Goal: Task Accomplishment & Management: Manage account settings

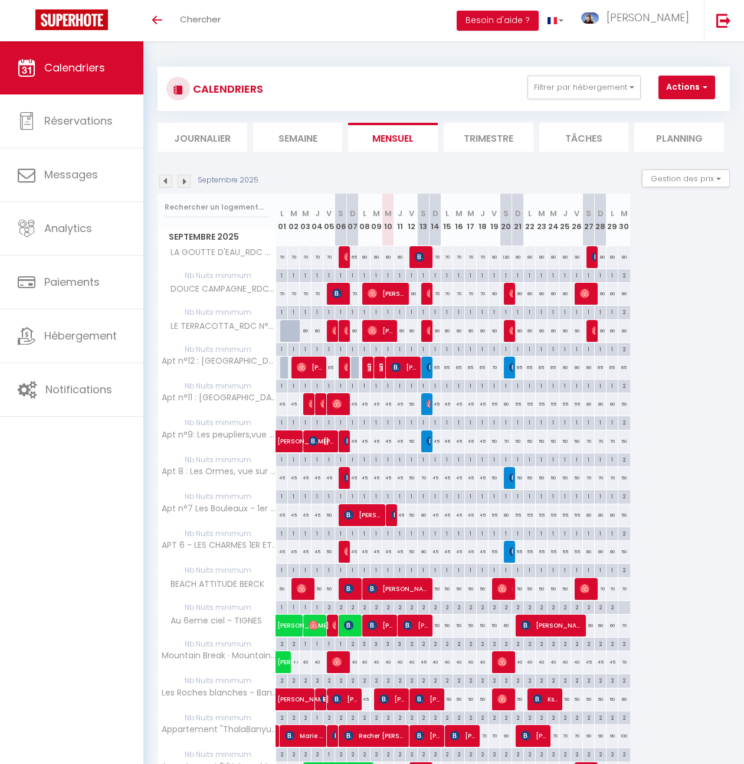
select select
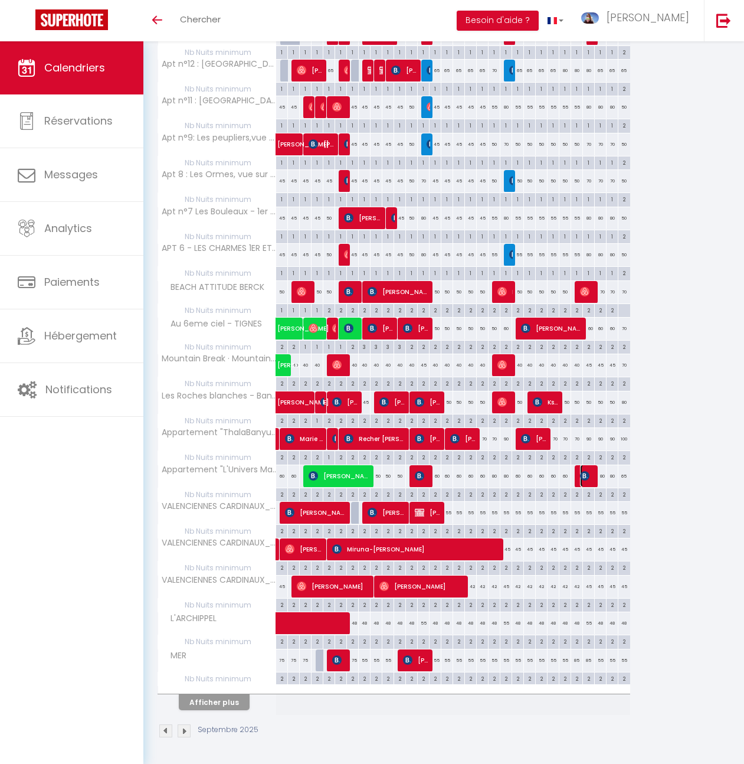
click at [592, 467] on span "[PERSON_NAME]" at bounding box center [588, 475] width 16 height 22
select select "OK"
select select "KO"
select select "0"
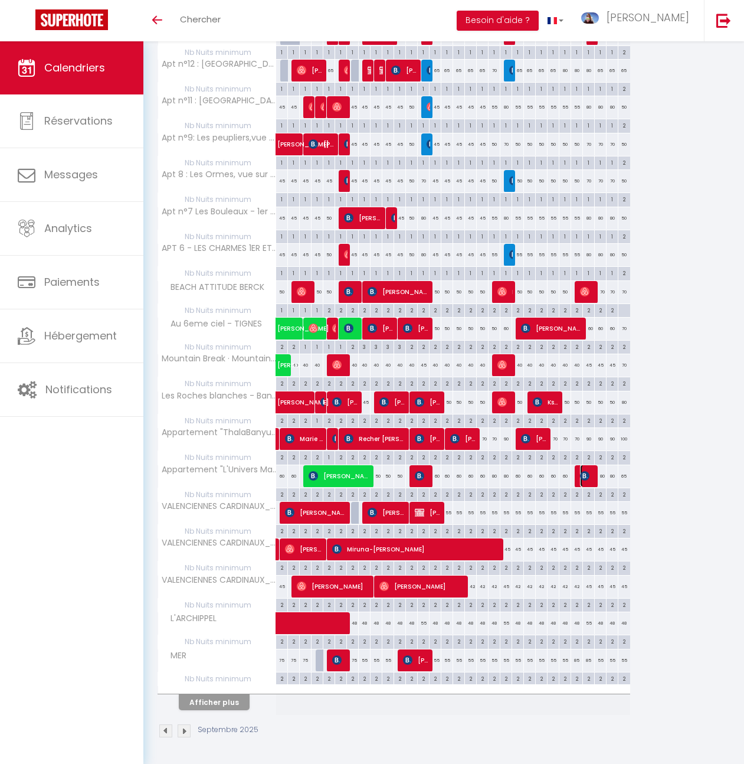
select select "1"
select select
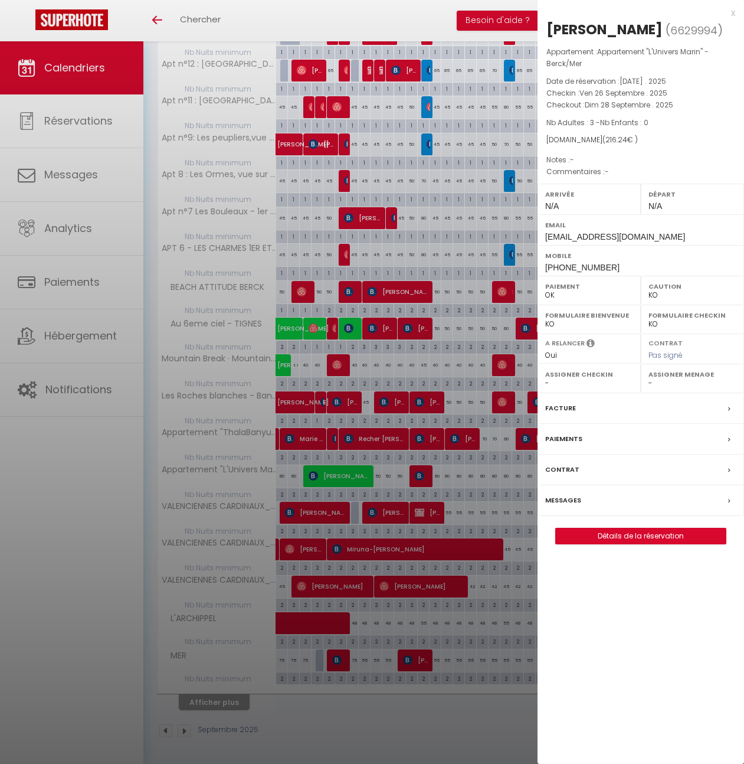
click at [444, 577] on div at bounding box center [372, 382] width 744 height 764
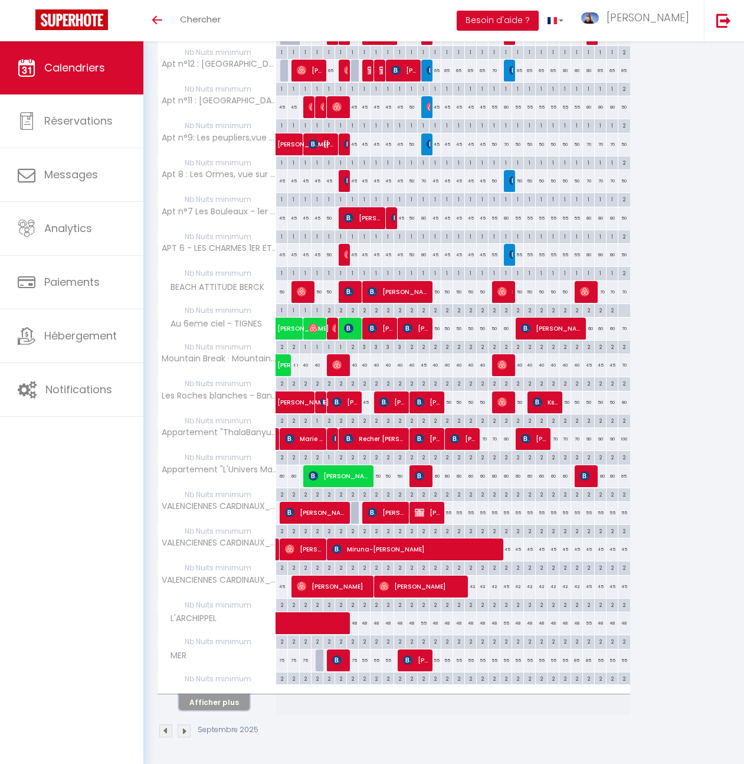
drag, startPoint x: 228, startPoint y: 695, endPoint x: 597, endPoint y: 620, distance: 376.8
click at [228, 694] on button "Afficher plus" at bounding box center [214, 702] width 71 height 16
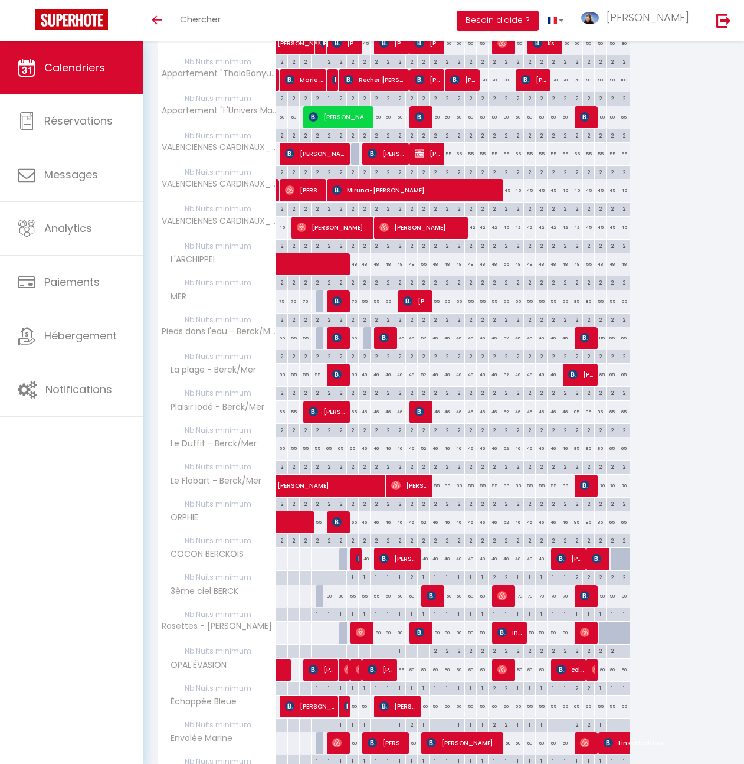
scroll to position [667, 0]
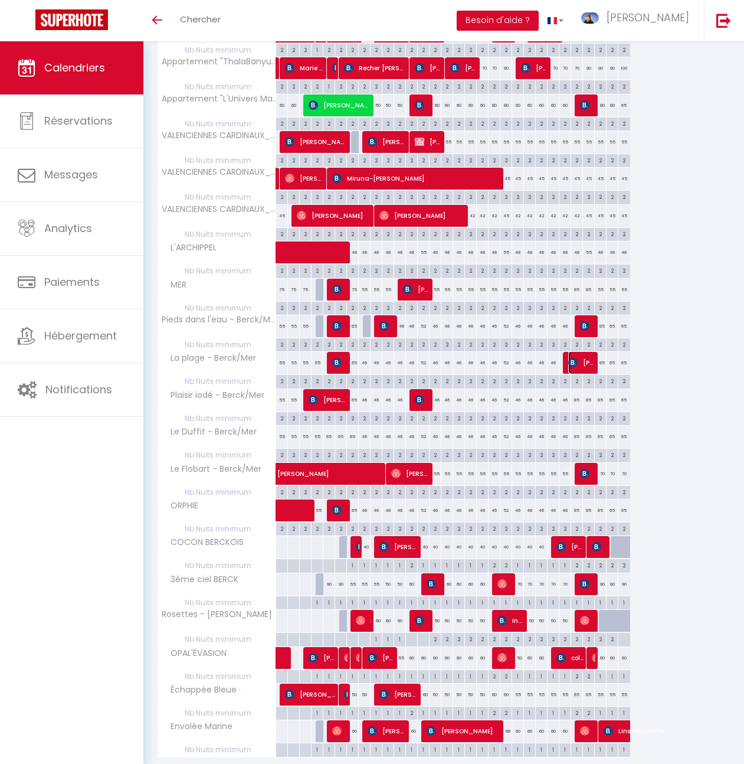
click at [584, 367] on span "[PERSON_NAME]" at bounding box center [582, 362] width 28 height 22
select select "KO"
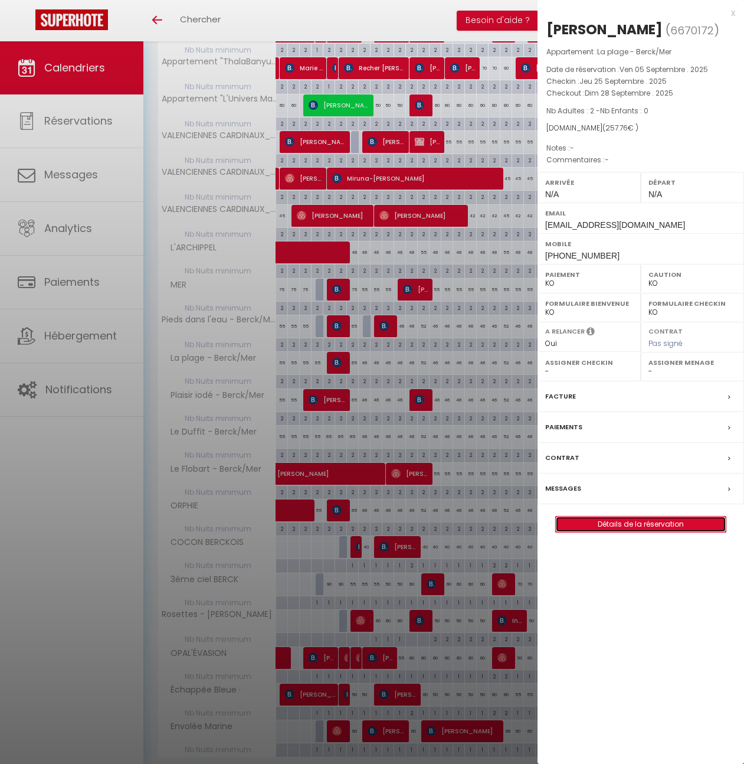
click at [610, 529] on link "Détails de la réservation" at bounding box center [641, 523] width 170 height 15
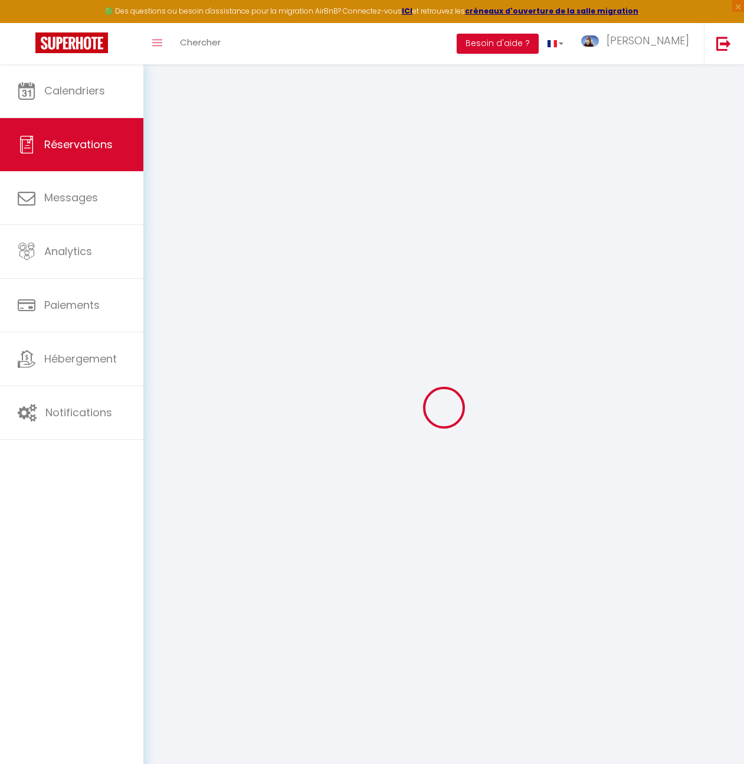
select select
checkbox input "false"
select select
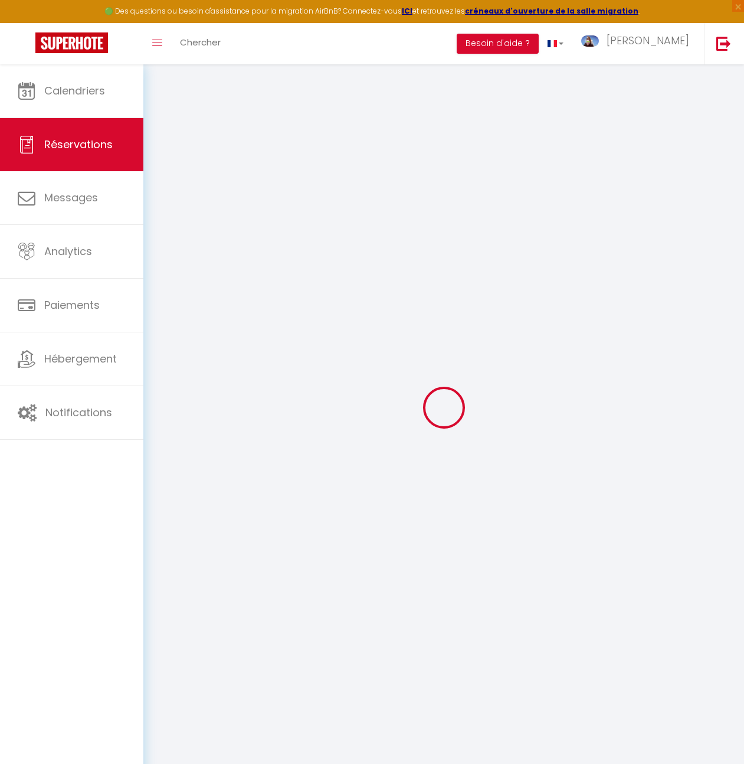
checkbox input "false"
type input "25"
type input "4.8"
select select
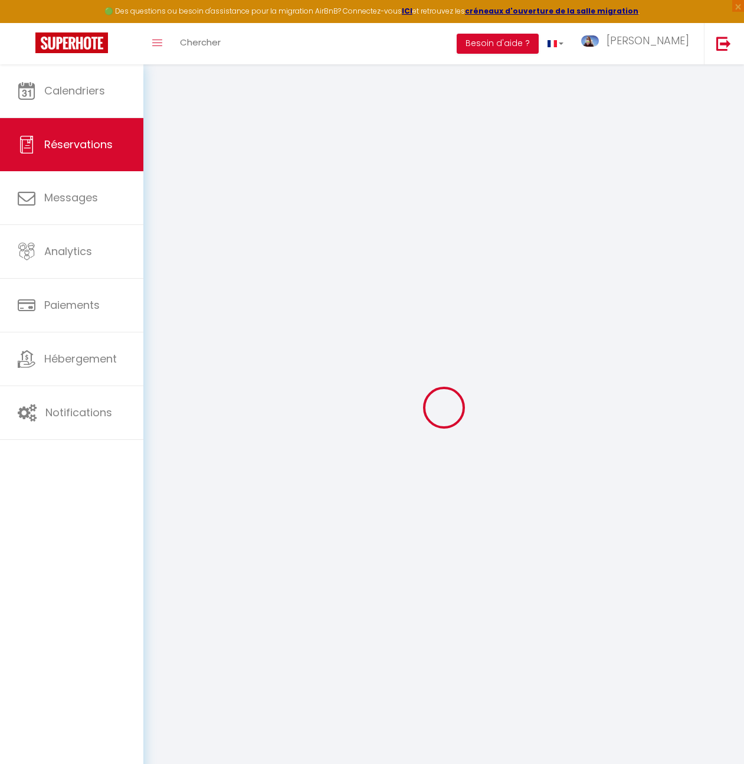
checkbox input "false"
select select
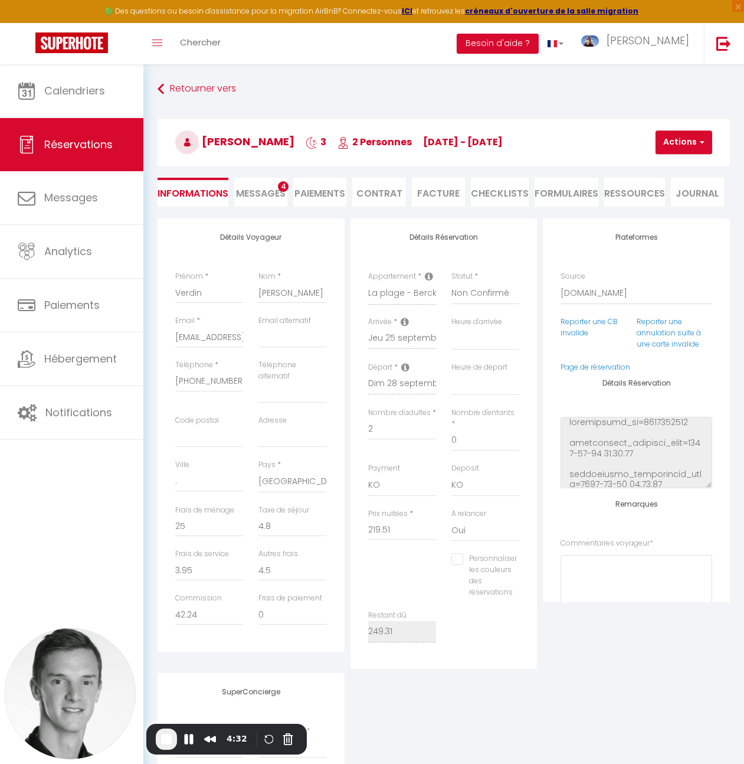
scroll to position [15, 0]
click at [221, 339] on input "[EMAIL_ADDRESS][DOMAIN_NAME]" at bounding box center [209, 336] width 68 height 21
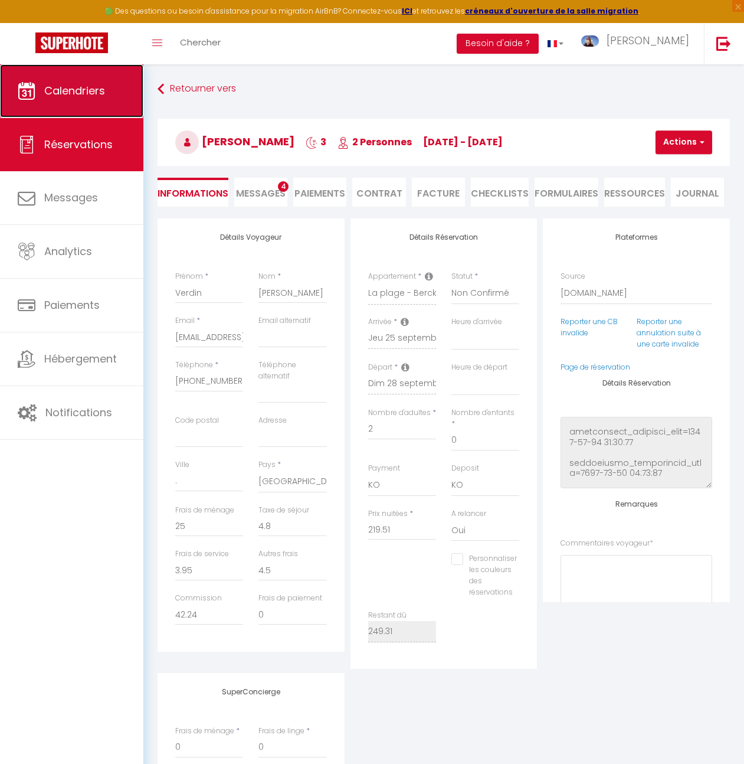
click at [69, 93] on span "Calendriers" at bounding box center [74, 90] width 61 height 15
